Goal: Task Accomplishment & Management: Complete application form

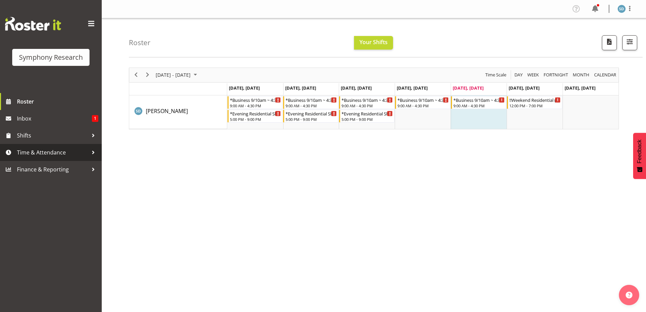
click at [34, 156] on span "Time & Attendance" at bounding box center [52, 152] width 71 height 10
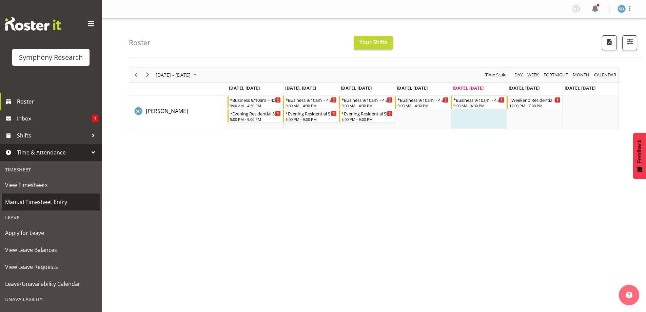
click at [40, 199] on span "Manual Timesheet Entry" at bounding box center [51, 202] width 92 height 10
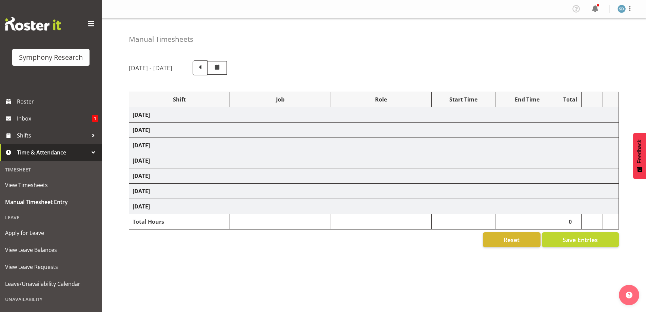
select select "81741"
select select "10587"
select select "47"
select select "48116"
select select "10633"
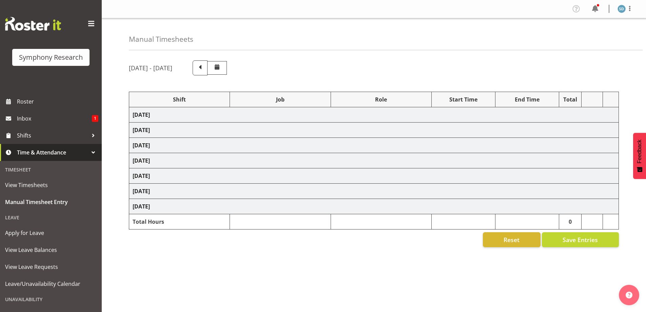
select select "47"
select select "26078"
select select "10633"
select select "47"
select select "48116"
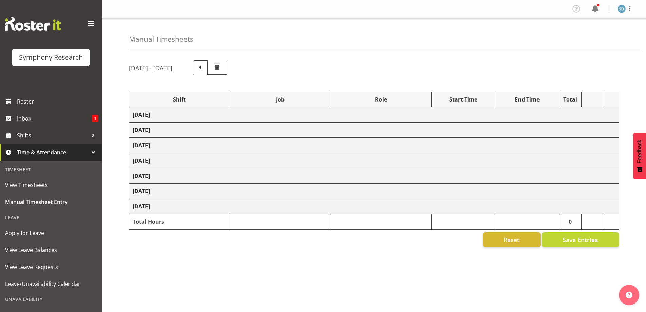
select select "10633"
select select "47"
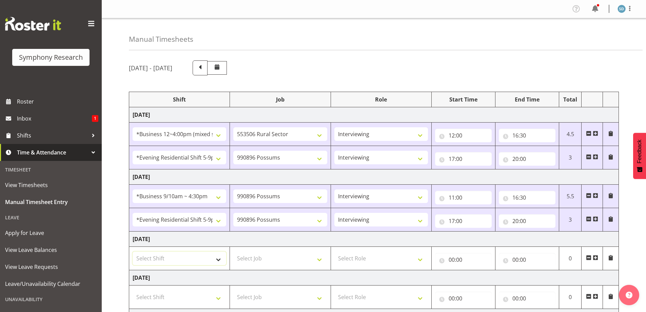
click at [219, 258] on select "Select Shift !!Weekend Residential (Roster IT Shift Label) *Business 9/10am ~ 4…" at bounding box center [180, 258] width 94 height 14
select select "26078"
click at [133, 251] on select "Select Shift !!Weekend Residential (Roster IT Shift Label) *Business 9/10am ~ 4…" at bounding box center [180, 258] width 94 height 14
click at [320, 258] on select "Select Job 550060 IF Admin 553492 World Poll Aus Wave 2 Main 2025 553493 World …" at bounding box center [280, 258] width 94 height 14
select select "10633"
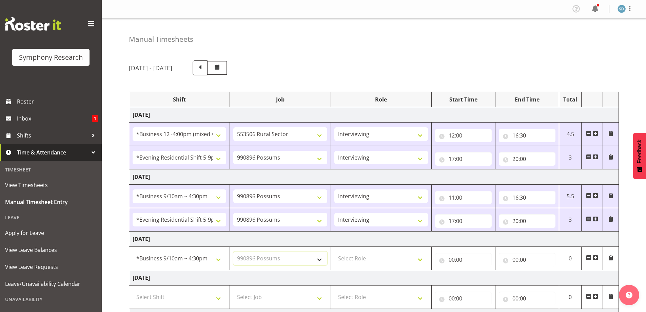
click at [233, 251] on select "Select Job 550060 IF Admin 553492 World Poll Aus Wave 2 Main 2025 553493 World …" at bounding box center [280, 258] width 94 height 14
click at [419, 261] on select "Select Role Briefing Interviewing" at bounding box center [381, 258] width 94 height 14
select select "47"
click at [334, 251] on select "Select Role Briefing Interviewing" at bounding box center [381, 258] width 94 height 14
click at [450, 258] on input "00:00" at bounding box center [463, 260] width 57 height 14
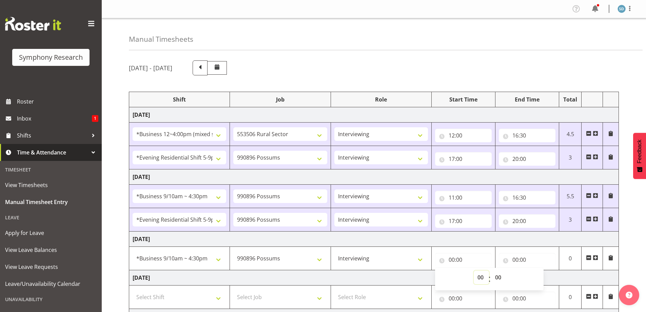
drag, startPoint x: 482, startPoint y: 275, endPoint x: 478, endPoint y: 274, distance: 3.4
click at [482, 275] on select "00 01 02 03 04 05 06 07 08 09 10 11 12 13 14 15 16 17 18 19 20 21 22 23" at bounding box center [481, 277] width 15 height 14
select select "11"
click at [474, 270] on select "00 01 02 03 04 05 06 07 08 09 10 11 12 13 14 15 16 17 18 19 20 21 22 23" at bounding box center [481, 277] width 15 height 14
type input "11:00"
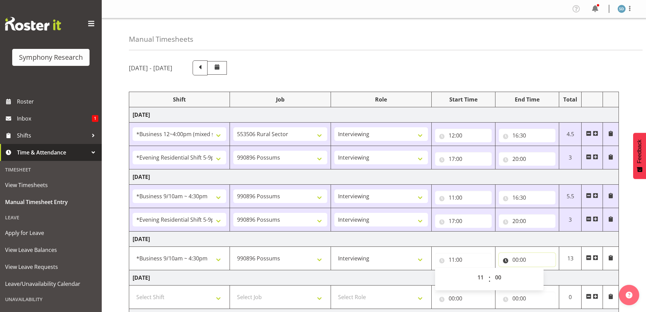
click at [523, 258] on input "00:00" at bounding box center [527, 260] width 57 height 14
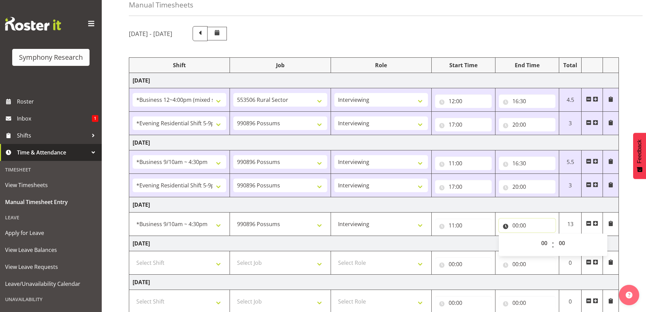
scroll to position [68, 0]
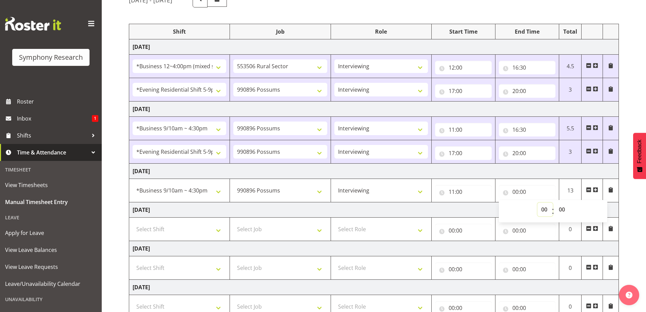
click at [544, 206] on select "00 01 02 03 04 05 06 07 08 09 10 11 12 13 14 15 16 17 18 19 20 21 22 23" at bounding box center [544, 209] width 15 height 14
select select "16"
click at [537, 202] on select "00 01 02 03 04 05 06 07 08 09 10 11 12 13 14 15 16 17 18 19 20 21 22 23" at bounding box center [544, 209] width 15 height 14
type input "16:00"
click at [565, 208] on select "00 01 02 03 04 05 06 07 08 09 10 11 12 13 14 15 16 17 18 19 20 21 22 23 24 25 2…" at bounding box center [562, 209] width 15 height 14
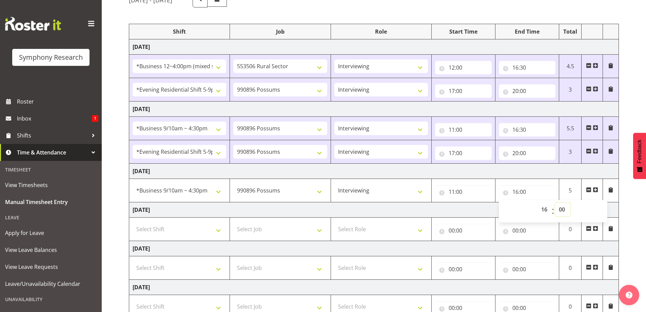
select select "30"
click at [555, 202] on select "00 01 02 03 04 05 06 07 08 09 10 11 12 13 14 15 16 17 18 19 20 21 22 23 24 25 2…" at bounding box center [562, 209] width 15 height 14
type input "16:30"
click at [595, 189] on span at bounding box center [595, 189] width 5 height 5
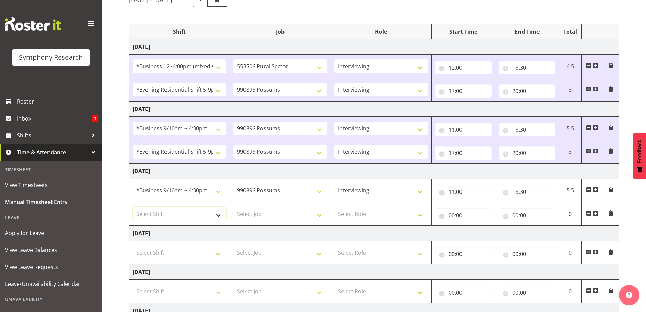
click at [217, 214] on select "Select Shift !!Weekend Residential (Roster IT Shift Label) *Business 9/10am ~ 4…" at bounding box center [180, 214] width 94 height 14
select select "48116"
click at [133, 207] on select "Select Shift !!Weekend Residential (Roster IT Shift Label) *Business 9/10am ~ 4…" at bounding box center [180, 214] width 94 height 14
click at [317, 213] on select "Select Job 550060 IF Admin 553492 World Poll Aus Wave 2 Main 2025 553493 World …" at bounding box center [280, 214] width 94 height 14
select select "10633"
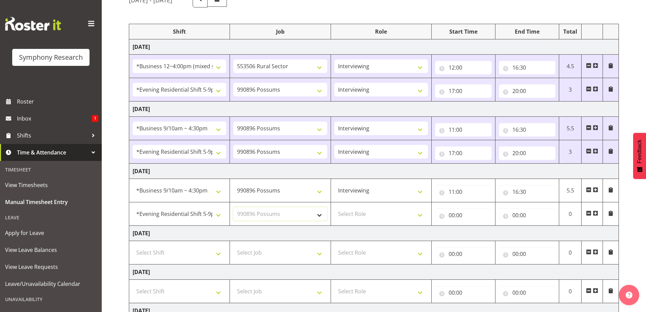
click at [233, 207] on select "Select Job 550060 IF Admin 553492 World Poll Aus Wave 2 Main 2025 553493 World …" at bounding box center [280, 214] width 94 height 14
click at [419, 214] on select "Select Role Briefing Interviewing" at bounding box center [381, 214] width 94 height 14
select select "47"
click at [334, 207] on select "Select Role Briefing Interviewing" at bounding box center [381, 214] width 94 height 14
click at [449, 218] on input "00:00" at bounding box center [463, 215] width 57 height 14
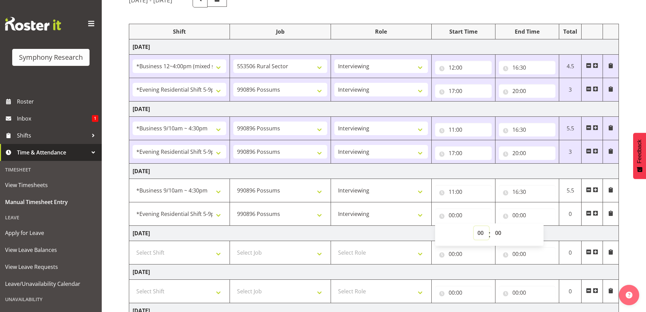
click at [477, 230] on select "00 01 02 03 04 05 06 07 08 09 10 11 12 13 14 15 16 17 18 19 20 21 22 23" at bounding box center [481, 233] width 15 height 14
select select "17"
click at [474, 226] on select "00 01 02 03 04 05 06 07 08 09 10 11 12 13 14 15 16 17 18 19 20 21 22 23" at bounding box center [481, 233] width 15 height 14
type input "17:00"
click at [515, 212] on input "00:00" at bounding box center [527, 215] width 57 height 14
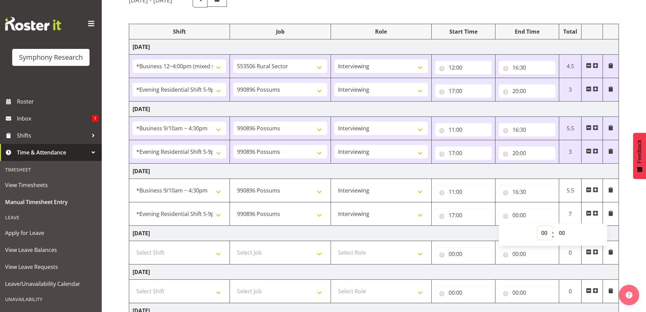
click at [545, 231] on select "00 01 02 03 04 05 06 07 08 09 10 11 12 13 14 15 16 17 18 19 20 21 22 23" at bounding box center [544, 233] width 15 height 14
select select "20"
click at [537, 226] on select "00 01 02 03 04 05 06 07 08 09 10 11 12 13 14 15 16 17 18 19 20 21 22 23" at bounding box center [544, 233] width 15 height 14
type input "20:00"
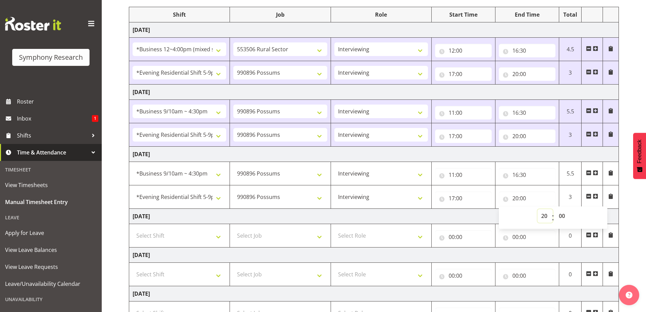
scroll to position [102, 0]
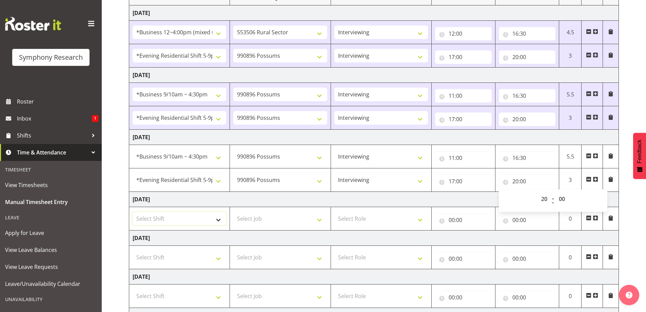
click at [216, 221] on select "Select Shift !!Weekend Residential (Roster IT Shift Label) *Business 9/10am ~ 4…" at bounding box center [180, 219] width 94 height 14
select select "26078"
click at [133, 212] on select "Select Shift !!Weekend Residential (Roster IT Shift Label) *Business 9/10am ~ 4…" at bounding box center [180, 219] width 94 height 14
click at [318, 219] on select "Select Job 550060 IF Admin 553492 World Poll Aus Wave 2 Main 2025 553493 World …" at bounding box center [280, 219] width 94 height 14
select select "10633"
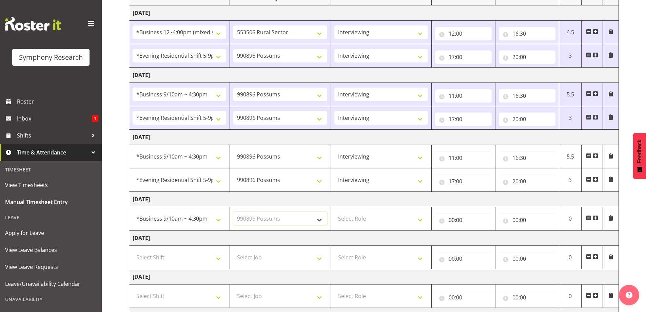
click at [233, 212] on select "Select Job 550060 IF Admin 553492 World Poll Aus Wave 2 Main 2025 553493 World …" at bounding box center [280, 219] width 94 height 14
click at [421, 218] on select "Select Role Briefing Interviewing" at bounding box center [381, 219] width 94 height 14
select select "47"
click at [334, 212] on select "Select Role Briefing Interviewing" at bounding box center [381, 219] width 94 height 14
click at [455, 219] on input "00:00" at bounding box center [463, 220] width 57 height 14
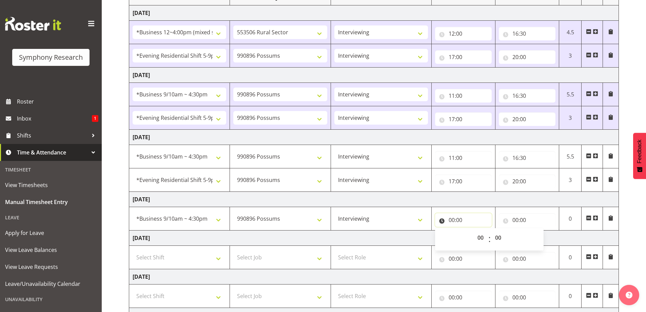
click at [455, 220] on input "00:00" at bounding box center [463, 220] width 57 height 14
click at [451, 216] on input "00:00" at bounding box center [463, 220] width 57 height 14
click at [479, 237] on select "00 01 02 03 04 05 06 07 08 09 10 11 12 13 14 15 16 17 18 19 20 21 22 23" at bounding box center [481, 238] width 15 height 14
select select "11"
click at [474, 231] on select "00 01 02 03 04 05 06 07 08 09 10 11 12 13 14 15 16 17 18 19 20 21 22 23" at bounding box center [481, 238] width 15 height 14
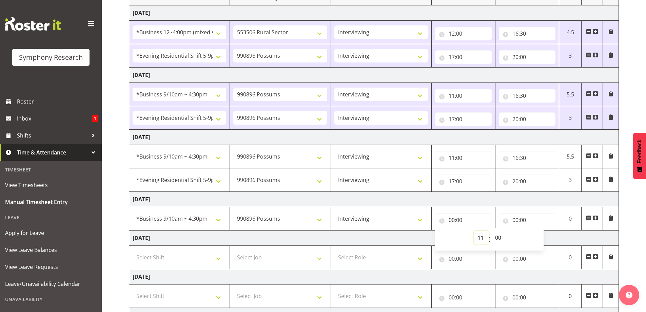
type input "11:00"
click at [518, 218] on input "00:00" at bounding box center [527, 220] width 57 height 14
click at [544, 239] on select "00 01 02 03 04 05 06 07 08 09 10 11 12 13 14 15 16 17 18 19 20 21 22 23" at bounding box center [544, 238] width 15 height 14
select select "16"
click at [537, 231] on select "00 01 02 03 04 05 06 07 08 09 10 11 12 13 14 15 16 17 18 19 20 21 22 23" at bounding box center [544, 238] width 15 height 14
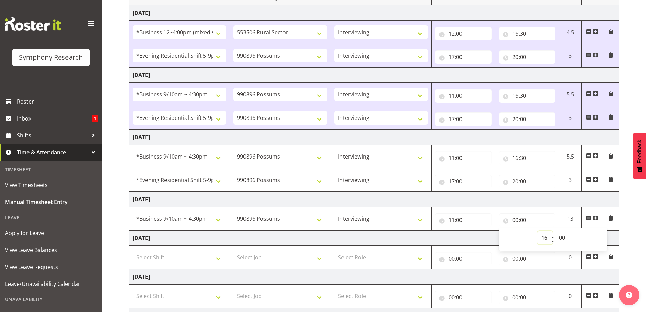
type input "16:00"
click at [562, 237] on select "00 01 02 03 04 05 06 07 08 09 10 11 12 13 14 15 16 17 18 19 20 21 22 23 24 25 2…" at bounding box center [562, 238] width 15 height 14
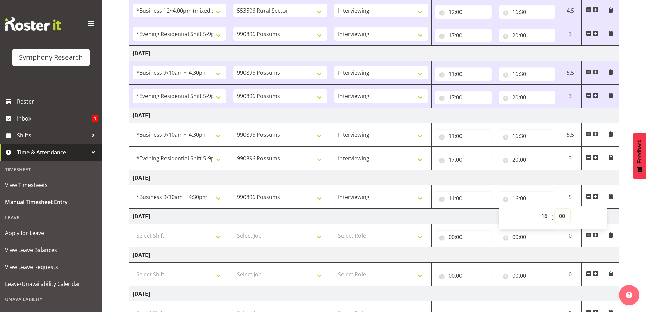
scroll to position [136, 0]
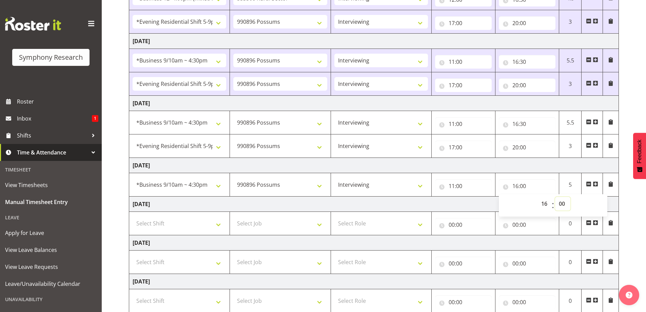
click at [563, 205] on select "00 01 02 03 04 05 06 07 08 09 10 11 12 13 14 15 16 17 18 19 20 21 22 23 24 25 2…" at bounding box center [562, 204] width 15 height 14
select select "30"
click at [555, 197] on select "00 01 02 03 04 05 06 07 08 09 10 11 12 13 14 15 16 17 18 19 20 21 22 23 24 25 2…" at bounding box center [562, 204] width 15 height 14
type input "16:30"
click at [219, 224] on select "Select Shift !!Weekend Residential (Roster IT Shift Label) *Business 9/10am ~ 4…" at bounding box center [180, 223] width 94 height 14
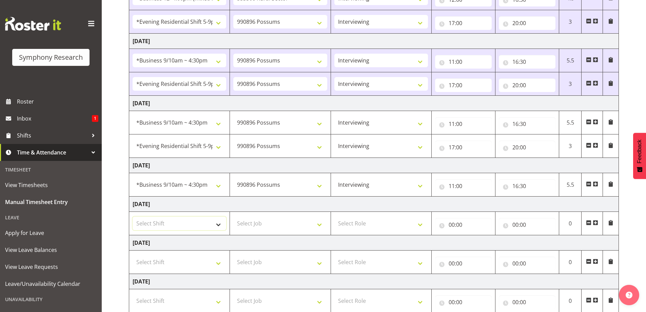
select select "26078"
click at [133, 216] on select "Select Shift !!Weekend Residential (Roster IT Shift Label) *Business 9/10am ~ 4…" at bounding box center [180, 223] width 94 height 14
click at [319, 224] on select "Select Job 550060 IF Admin 553492 World Poll Aus Wave 2 Main 2025 553493 World …" at bounding box center [280, 223] width 94 height 14
select select "10633"
click at [233, 216] on select "Select Job 550060 IF Admin 553492 World Poll Aus Wave 2 Main 2025 553493 World …" at bounding box center [280, 223] width 94 height 14
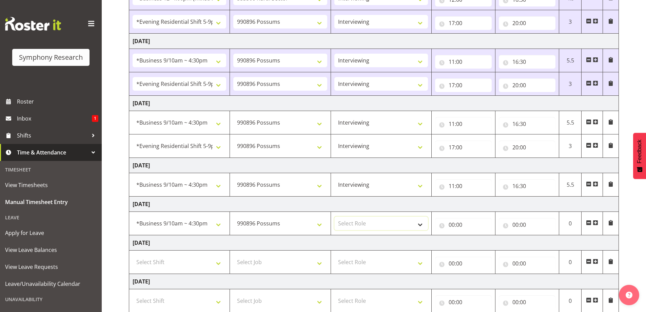
click at [418, 226] on select "Select Role Briefing Interviewing" at bounding box center [381, 223] width 94 height 14
select select "47"
click at [334, 216] on select "Select Role Briefing Interviewing" at bounding box center [381, 223] width 94 height 14
click at [460, 223] on input "00:00" at bounding box center [463, 225] width 57 height 14
click at [482, 239] on select "00 01 02 03 04 05 06 07 08 09 10 11 12 13 14 15 16 17 18 19 20 21 22 23" at bounding box center [481, 242] width 15 height 14
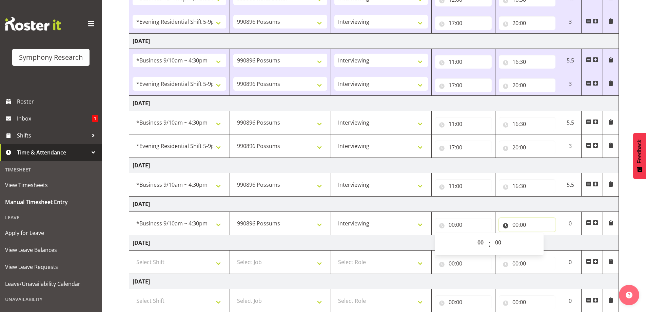
click at [525, 223] on input "00:00" at bounding box center [527, 225] width 57 height 14
click at [455, 224] on input "00:00" at bounding box center [463, 225] width 57 height 14
click at [479, 241] on select "00 01 02 03 04 05 06 07 08 09 10 11 12 13 14 15 16 17 18 19 20 21 22 23" at bounding box center [481, 242] width 15 height 14
select select "10"
click at [474, 235] on select "00 01 02 03 04 05 06 07 08 09 10 11 12 13 14 15 16 17 18 19 20 21 22 23" at bounding box center [481, 242] width 15 height 14
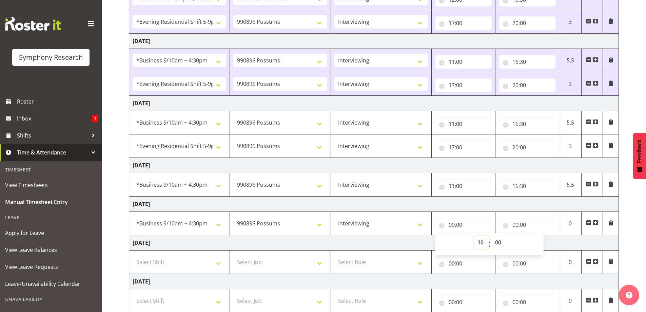
type input "10:00"
click at [524, 225] on input "00:00" at bounding box center [527, 225] width 57 height 14
click at [540, 242] on select "00 01 02 03 04 05 06 07 08 09 10 11 12 13 14 15 16 17 18 19 20 21 22 23" at bounding box center [544, 242] width 15 height 14
select select "14"
click at [537, 235] on select "00 01 02 03 04 05 06 07 08 09 10 11 12 13 14 15 16 17 18 19 20 21 22 23" at bounding box center [544, 242] width 15 height 14
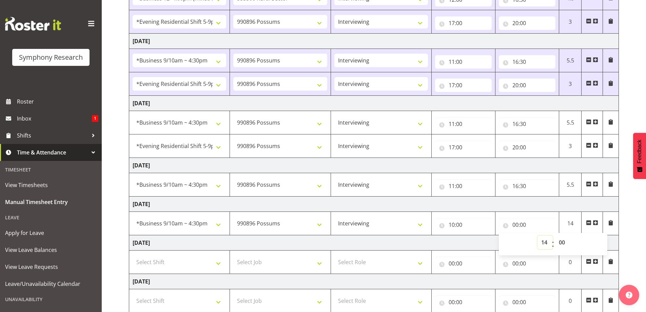
type input "14:00"
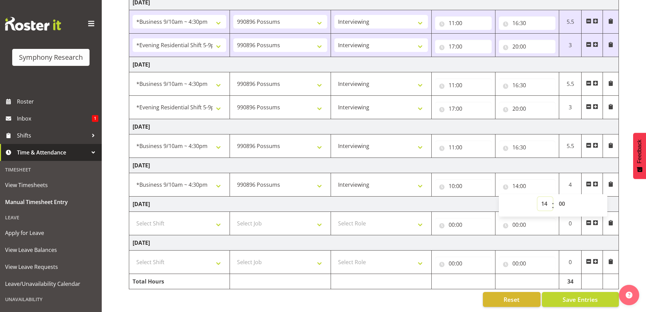
scroll to position [179, 0]
click at [578, 295] on span "Save Entries" at bounding box center [580, 299] width 35 height 9
